Goal: Task Accomplishment & Management: Manage account settings

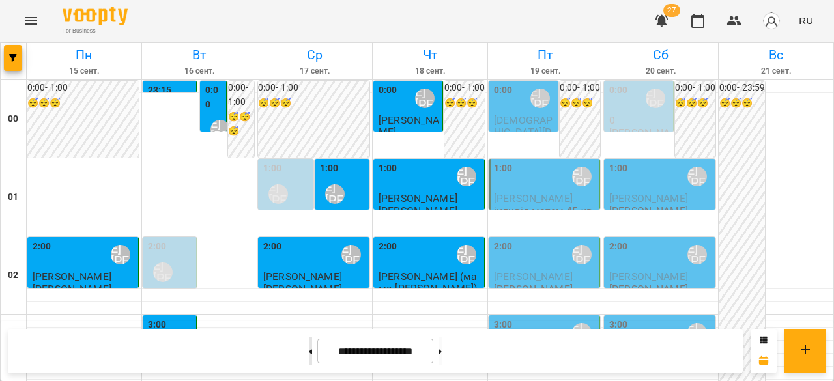
click at [309, 353] on button at bounding box center [310, 351] width 3 height 29
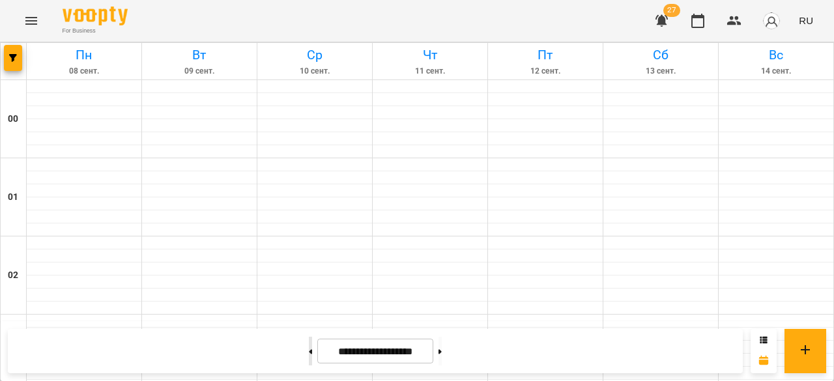
click at [309, 353] on button at bounding box center [310, 351] width 3 height 29
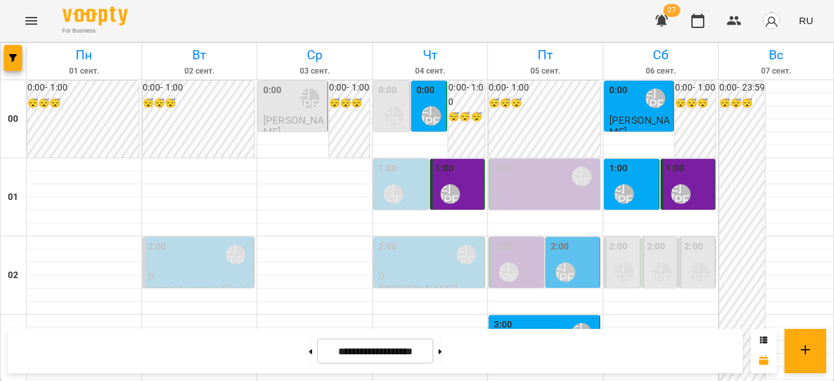
scroll to position [1434, 0]
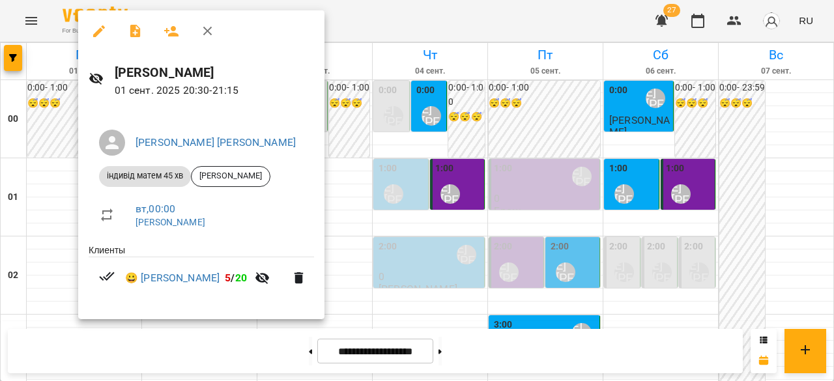
drag, startPoint x: 396, startPoint y: 259, endPoint x: 398, endPoint y: 252, distance: 7.3
click at [396, 259] on div at bounding box center [417, 190] width 834 height 381
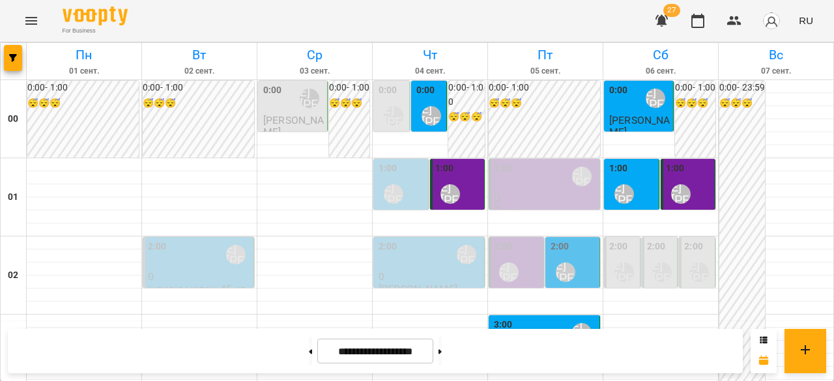
scroll to position [65, 0]
click at [580, 240] on div "2:00 [PERSON_NAME] [PERSON_NAME]" at bounding box center [574, 264] width 47 height 48
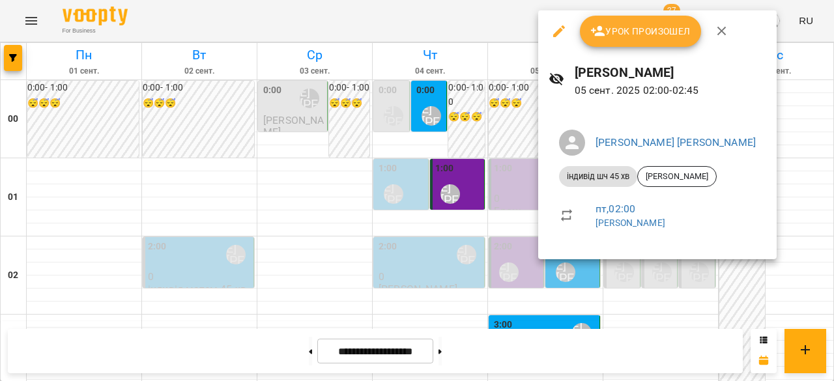
click at [414, 251] on div at bounding box center [417, 190] width 834 height 381
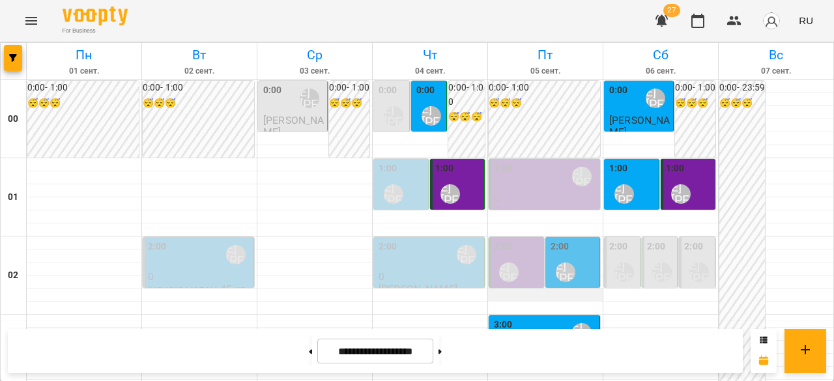
scroll to position [130, 0]
click at [442, 354] on button at bounding box center [440, 351] width 3 height 29
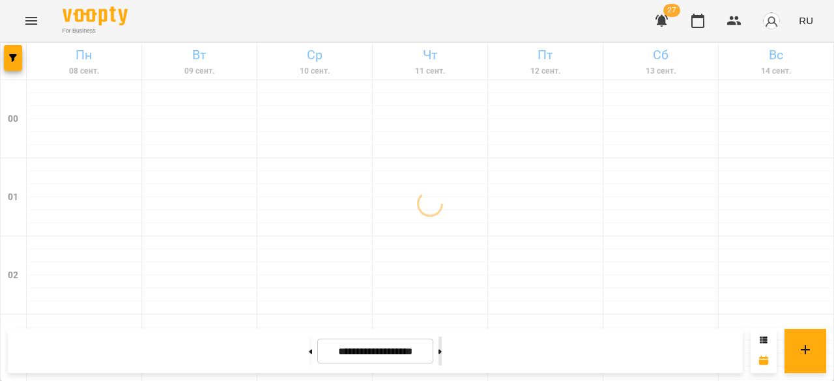
click at [442, 355] on button at bounding box center [440, 351] width 3 height 29
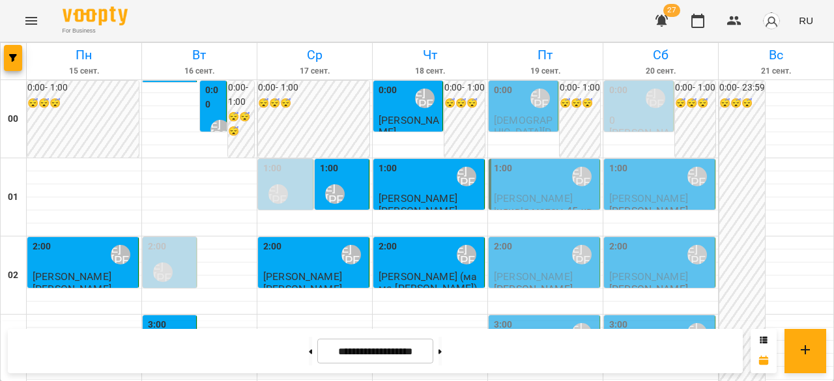
scroll to position [1634, 0]
click at [309, 360] on button at bounding box center [310, 351] width 3 height 29
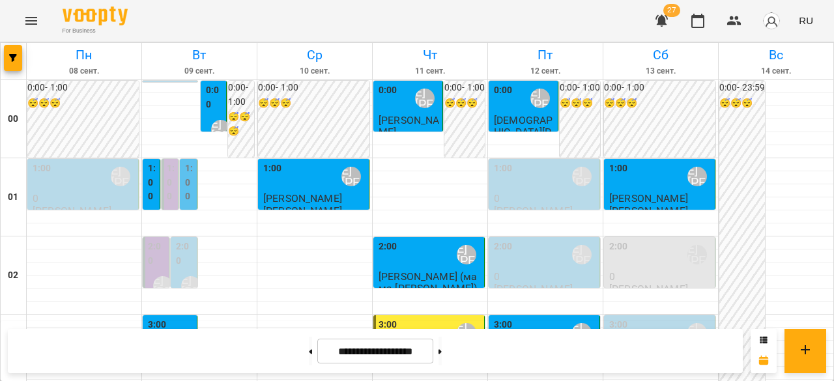
scroll to position [1308, 0]
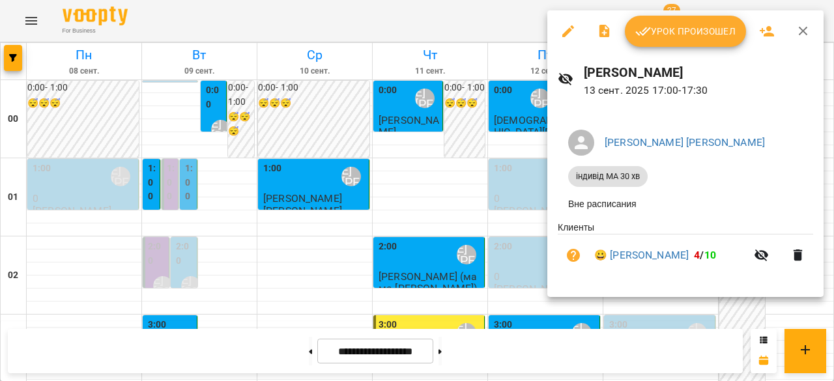
click at [520, 162] on div at bounding box center [417, 190] width 834 height 381
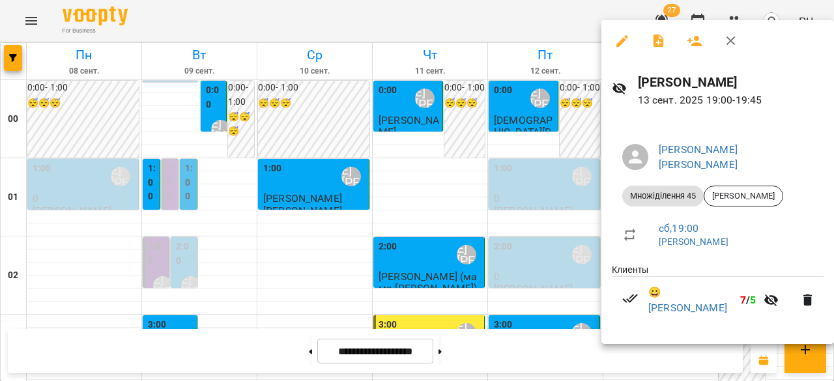
click at [568, 236] on div at bounding box center [417, 190] width 834 height 381
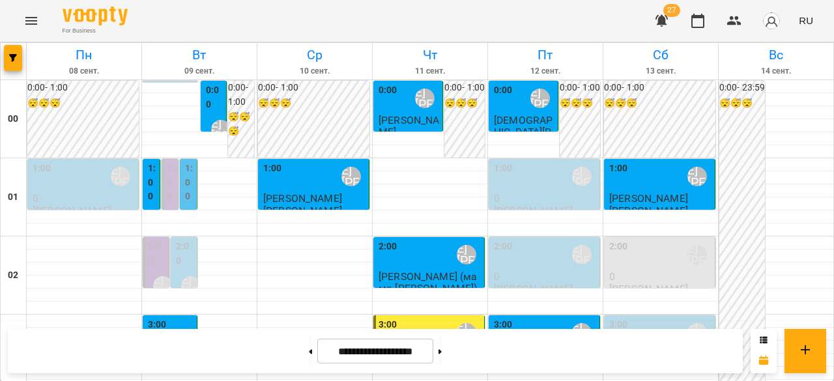
scroll to position [130, 0]
click at [535, 318] on div "3:00 [PERSON_NAME] [PERSON_NAME]" at bounding box center [545, 333] width 103 height 30
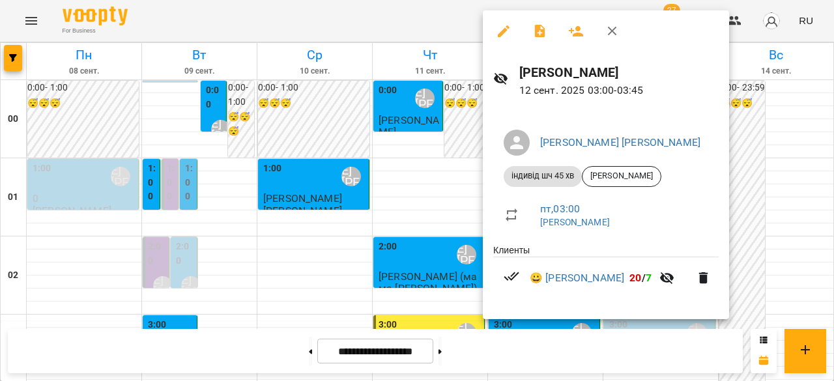
click at [455, 274] on div at bounding box center [417, 190] width 834 height 381
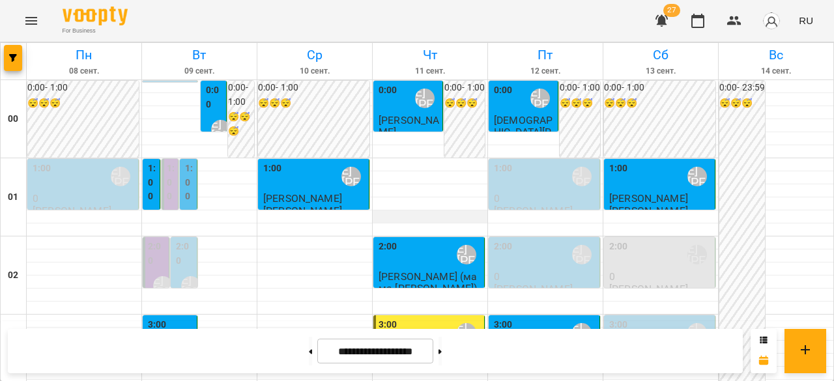
scroll to position [0, 0]
click at [311, 183] on div "1:00 [PERSON_NAME] [PERSON_NAME]" at bounding box center [314, 177] width 103 height 30
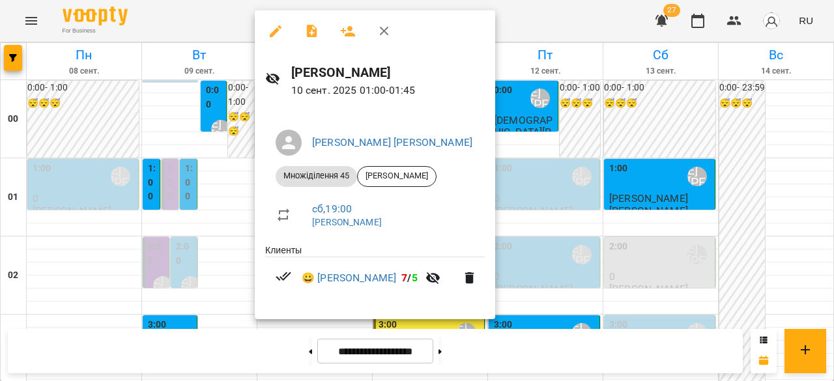
click at [219, 238] on div at bounding box center [417, 190] width 834 height 381
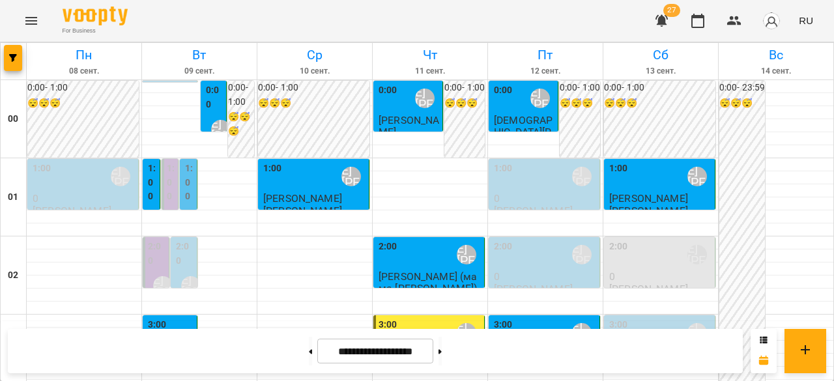
scroll to position [130, 0]
click at [175, 336] on div "[PERSON_NAME] [PERSON_NAME]" at bounding box center [163, 351] width 30 height 30
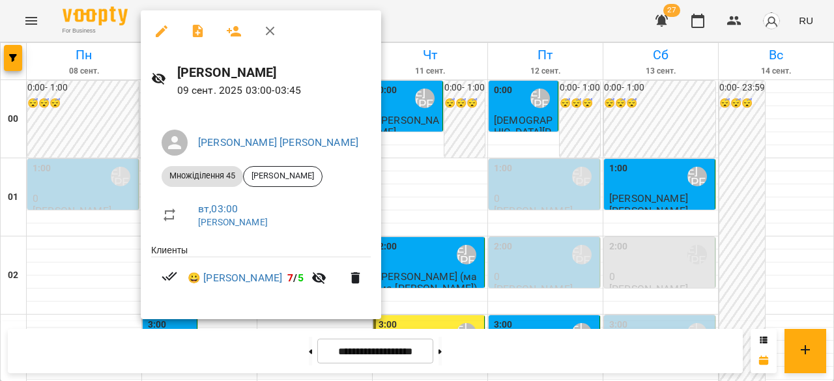
click at [65, 216] on div at bounding box center [417, 190] width 834 height 381
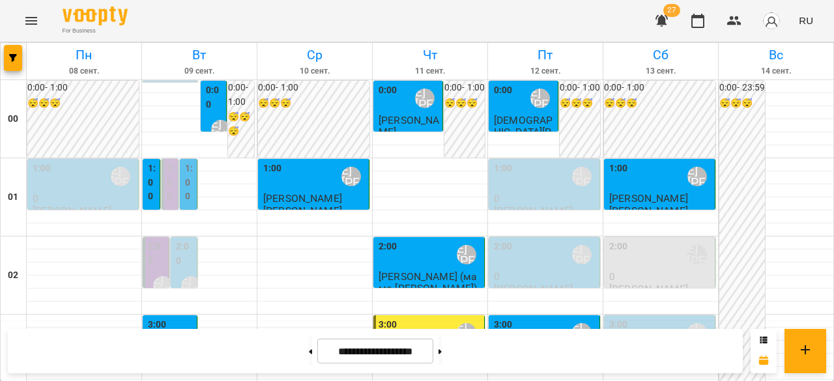
scroll to position [1304, 0]
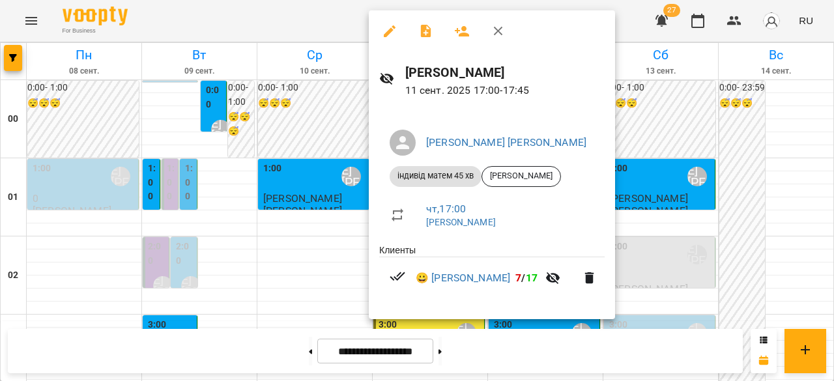
click at [330, 145] on div at bounding box center [417, 190] width 834 height 381
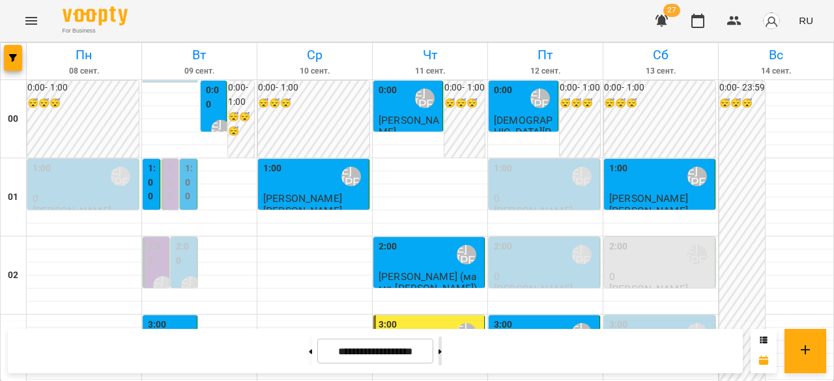
click at [442, 353] on button at bounding box center [440, 351] width 3 height 29
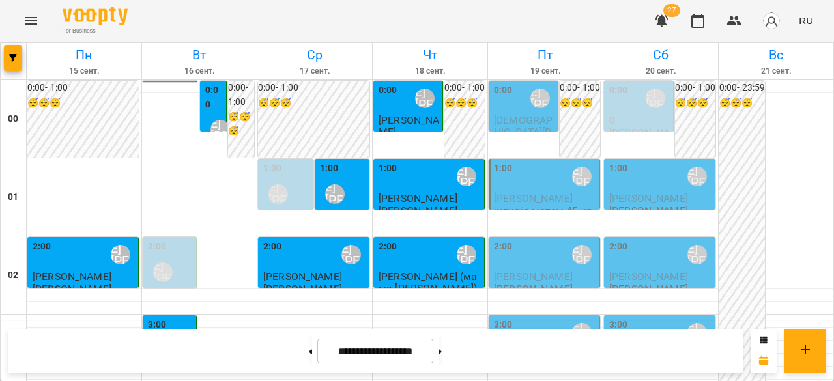
scroll to position [1630, 0]
click at [309, 350] on button at bounding box center [310, 351] width 3 height 29
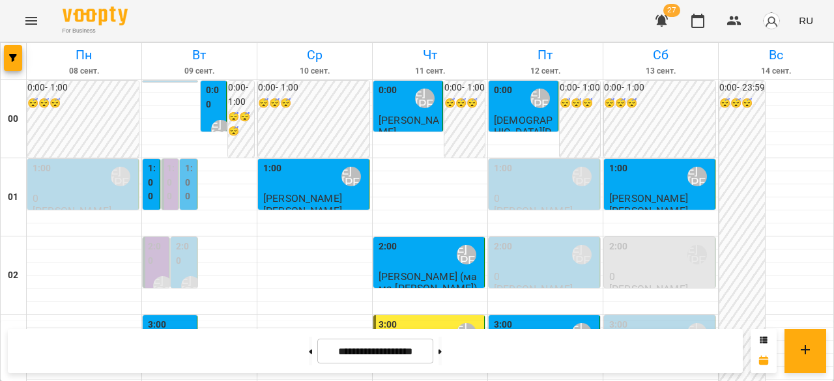
scroll to position [1308, 0]
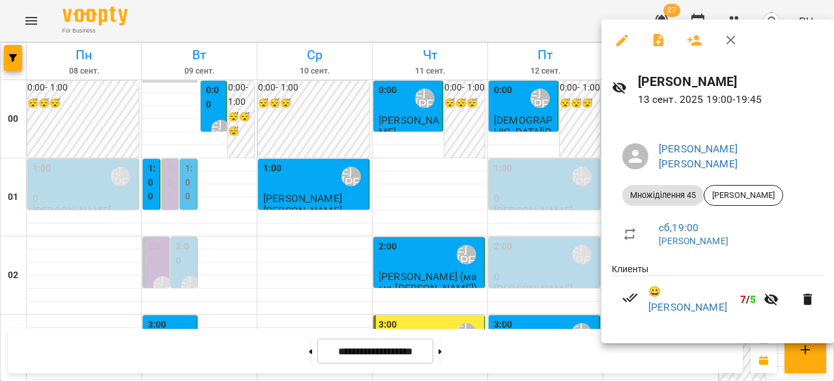
click at [531, 209] on div at bounding box center [417, 190] width 834 height 381
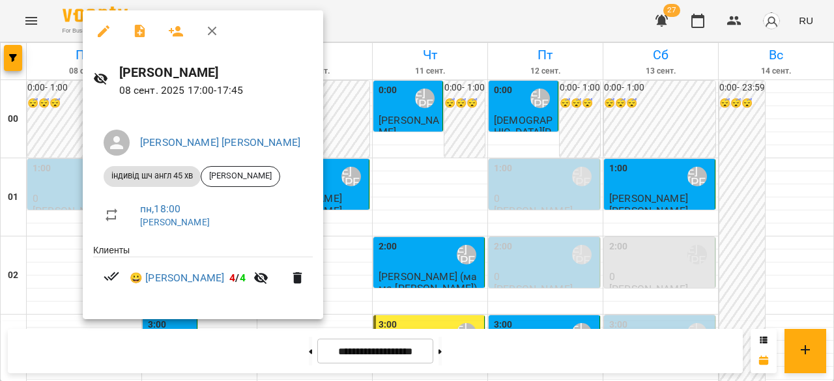
click at [412, 182] on div at bounding box center [417, 190] width 834 height 381
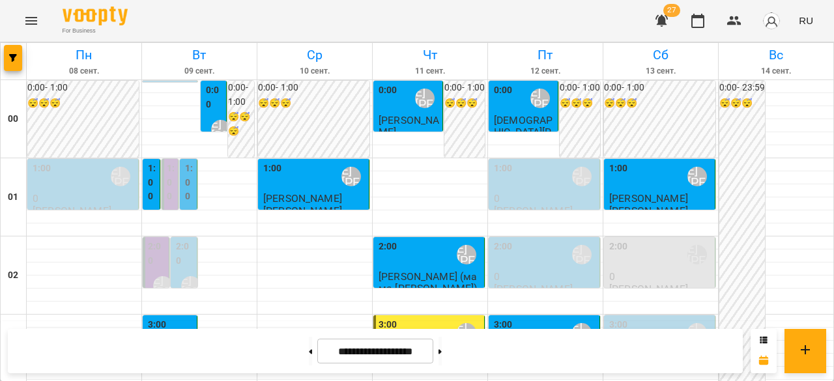
scroll to position [1243, 0]
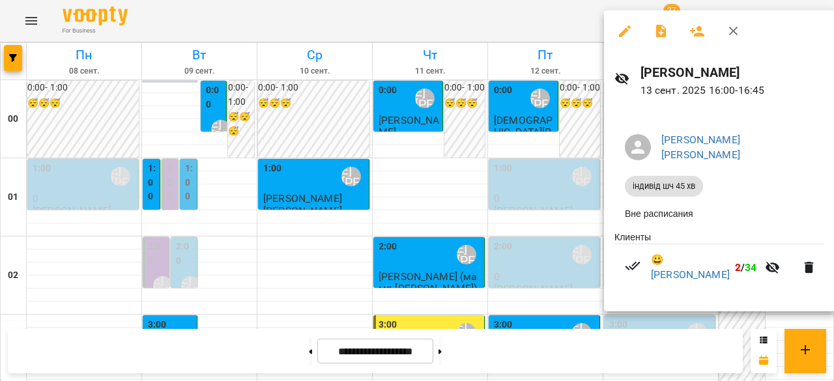
click at [576, 174] on div at bounding box center [417, 190] width 834 height 381
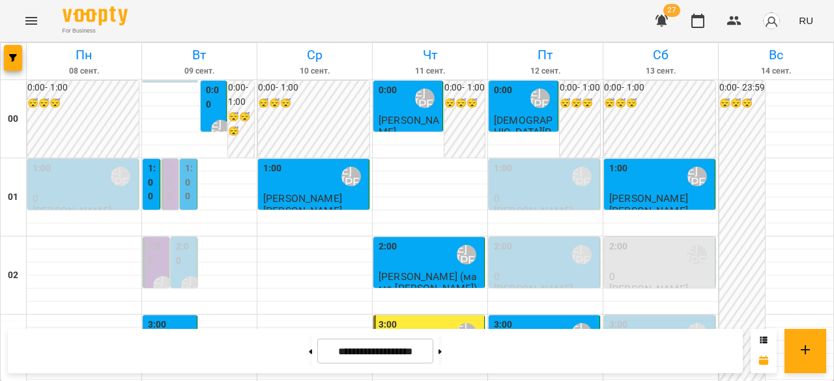
scroll to position [1634, 0]
click at [309, 357] on button at bounding box center [310, 351] width 3 height 29
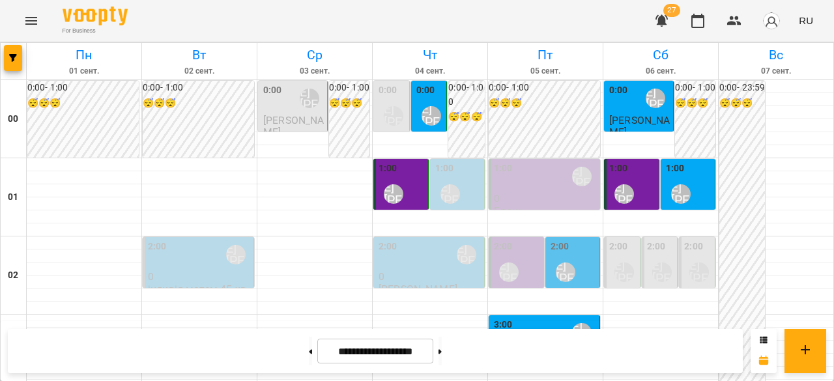
scroll to position [1438, 0]
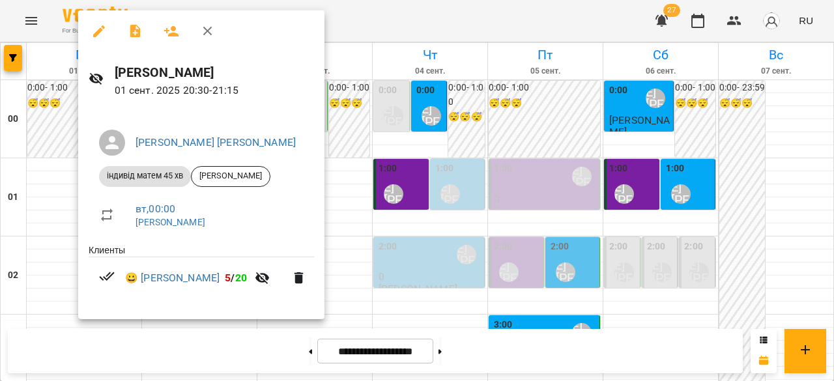
click at [51, 248] on div at bounding box center [417, 190] width 834 height 381
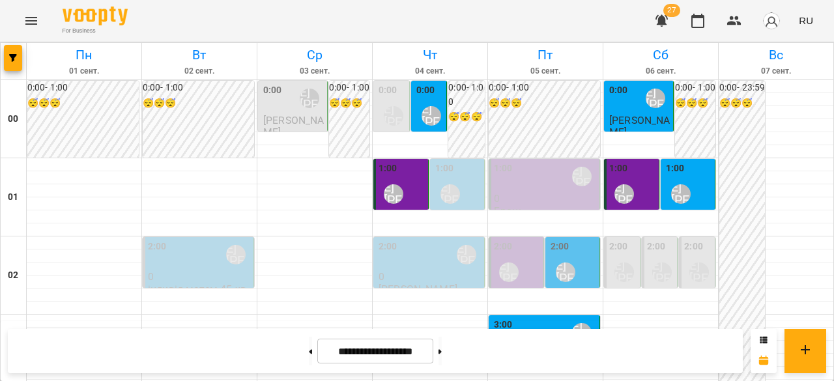
scroll to position [1177, 0]
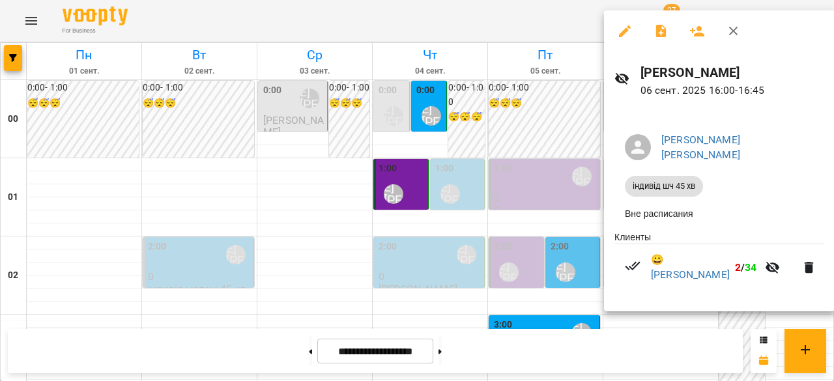
click at [551, 214] on div at bounding box center [417, 190] width 834 height 381
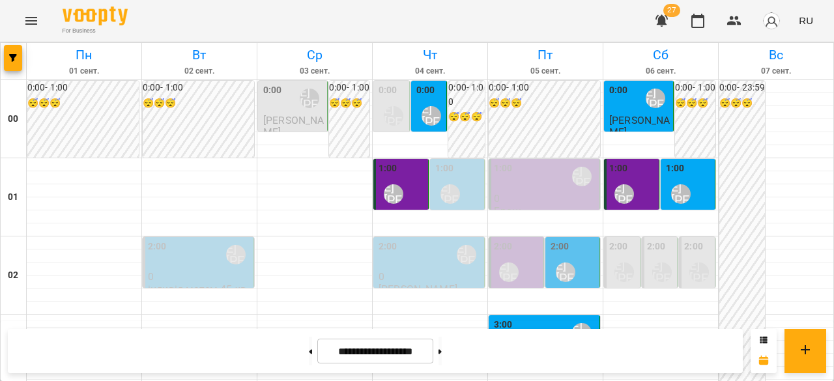
scroll to position [1308, 0]
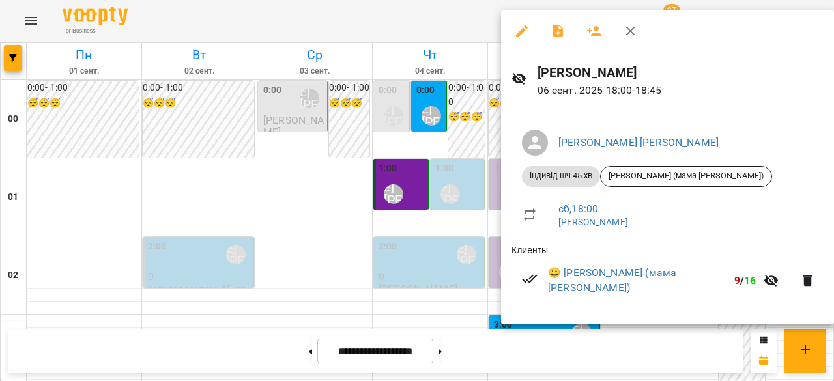
click at [459, 216] on div at bounding box center [417, 190] width 834 height 381
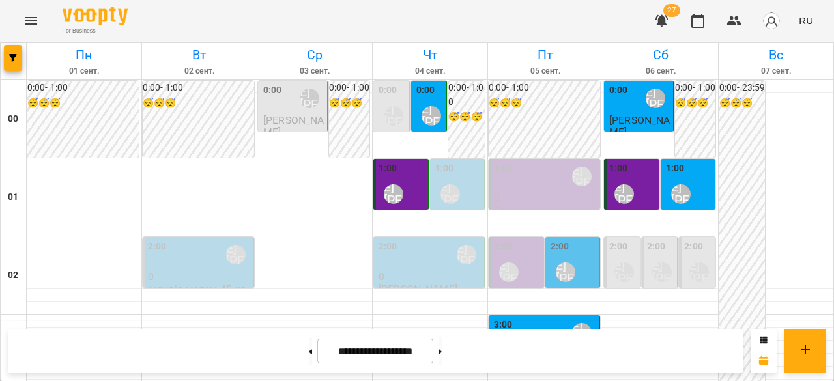
scroll to position [199, 0]
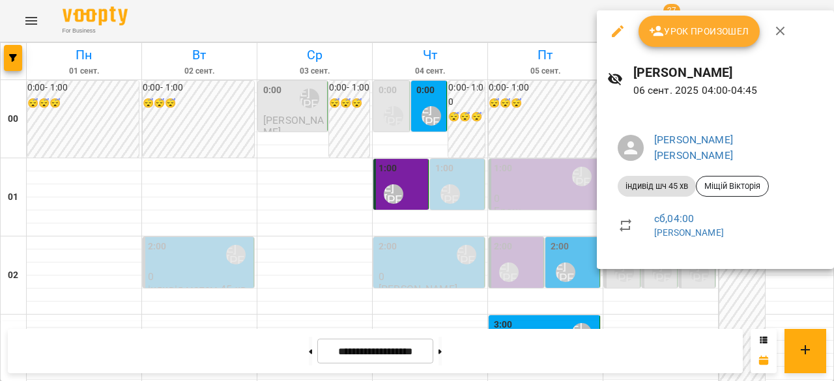
click at [460, 217] on div at bounding box center [417, 190] width 834 height 381
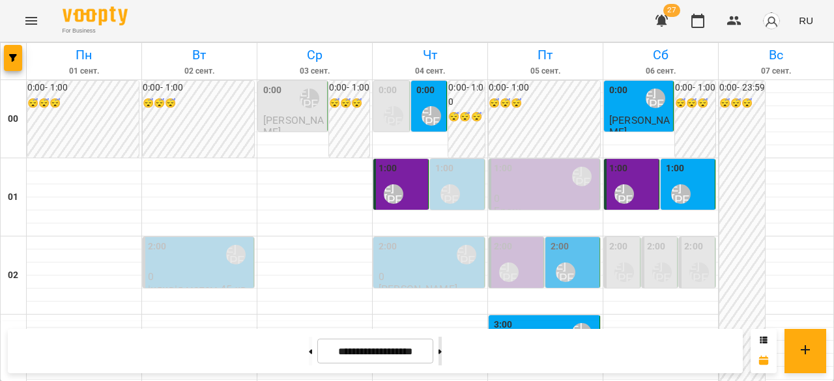
click at [442, 353] on button at bounding box center [440, 351] width 3 height 29
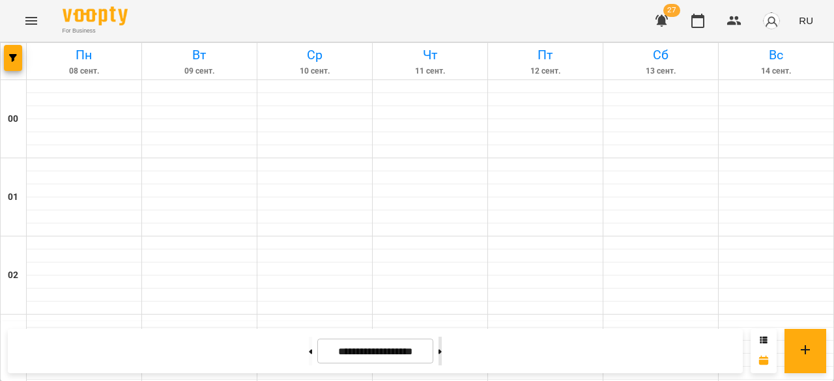
click at [442, 353] on button at bounding box center [440, 351] width 3 height 29
type input "**********"
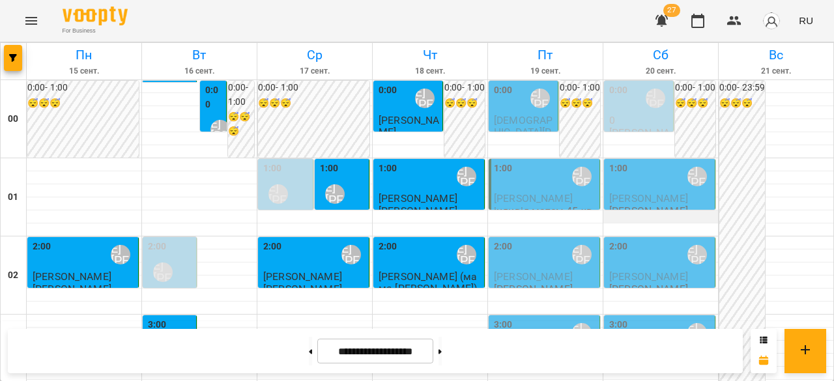
scroll to position [0, 0]
click at [544, 203] on p "[PERSON_NAME]" at bounding box center [545, 198] width 103 height 11
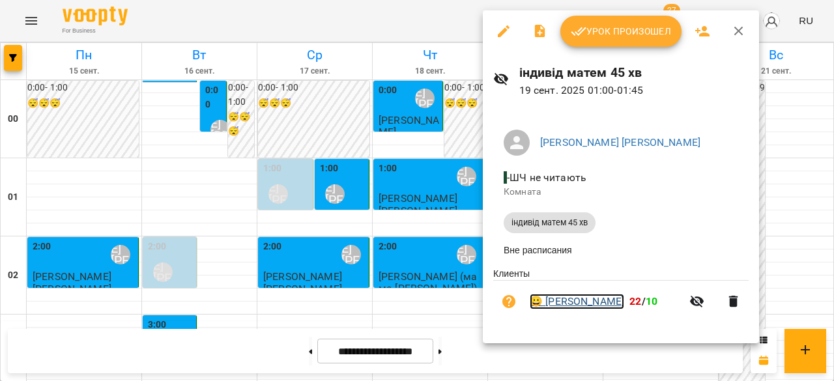
click at [587, 307] on link "😀 [PERSON_NAME]" at bounding box center [577, 302] width 95 height 16
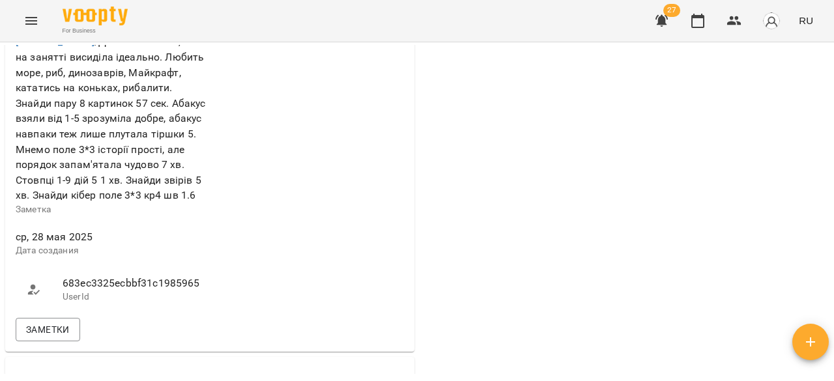
scroll to position [587, 0]
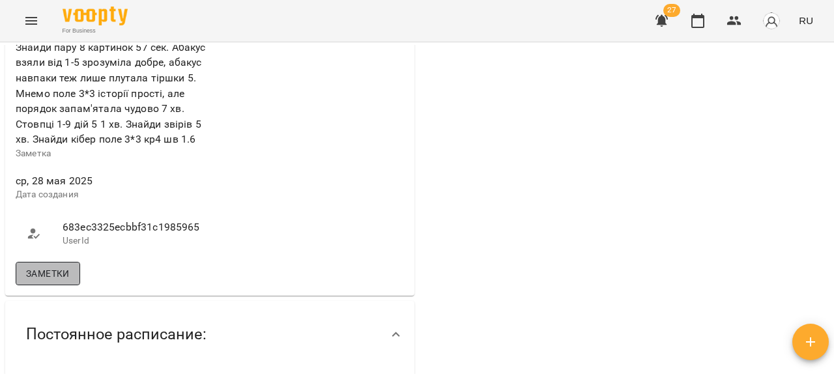
click at [63, 266] on span "Заметки" at bounding box center [48, 274] width 44 height 16
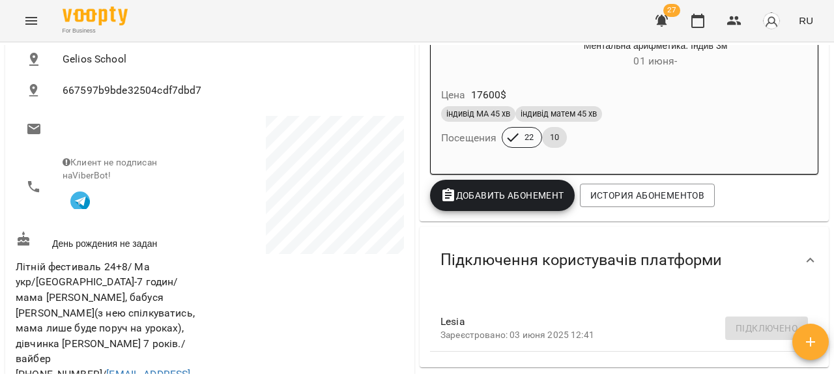
scroll to position [0, 0]
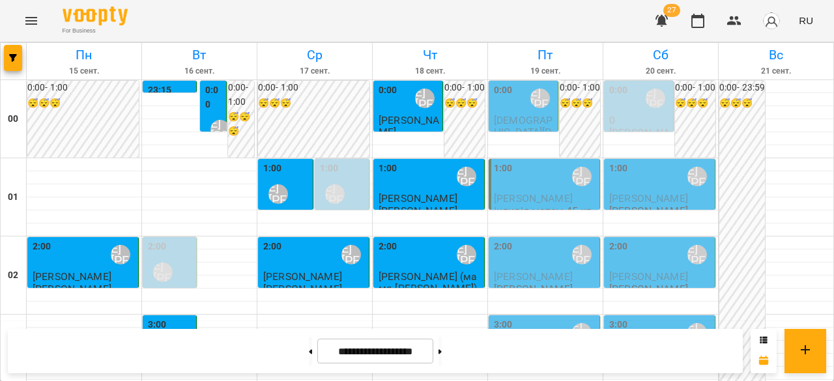
scroll to position [1304, 0]
